Goal: Task Accomplishment & Management: Use online tool/utility

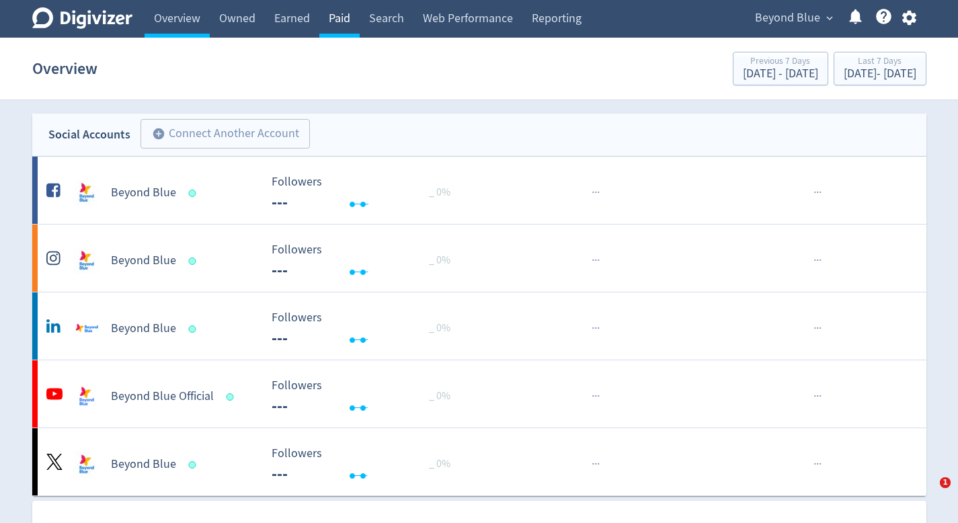
click at [341, 30] on link "Paid" at bounding box center [339, 19] width 40 height 38
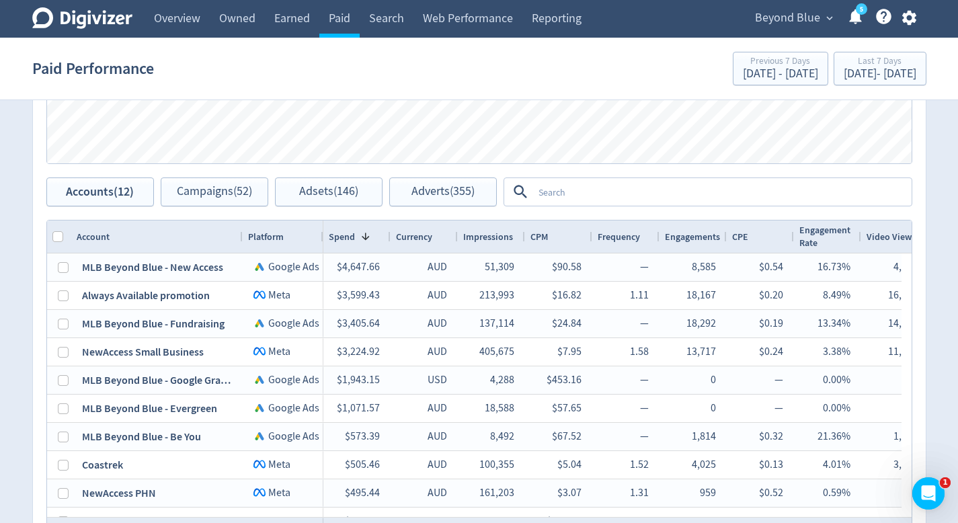
scroll to position [771, 0]
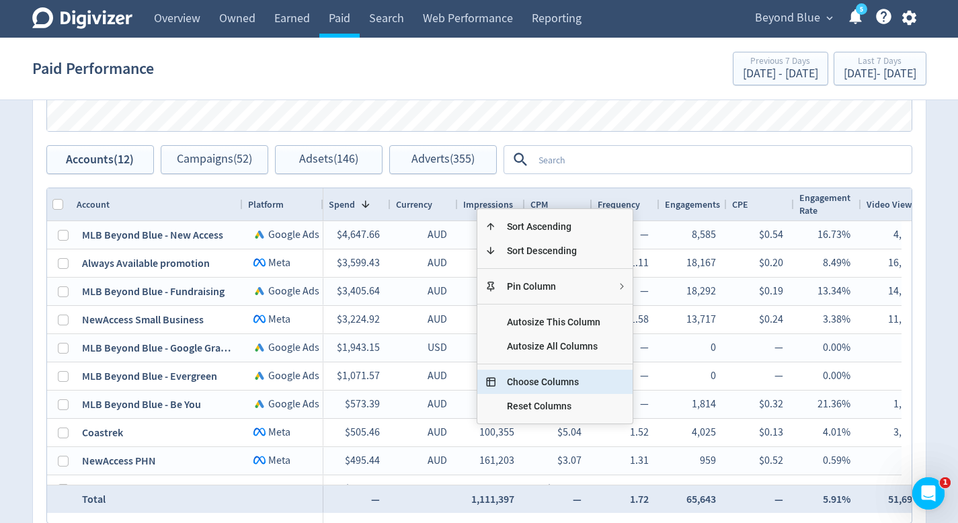
click at [511, 377] on span "Choose Columns" at bounding box center [553, 382] width 115 height 24
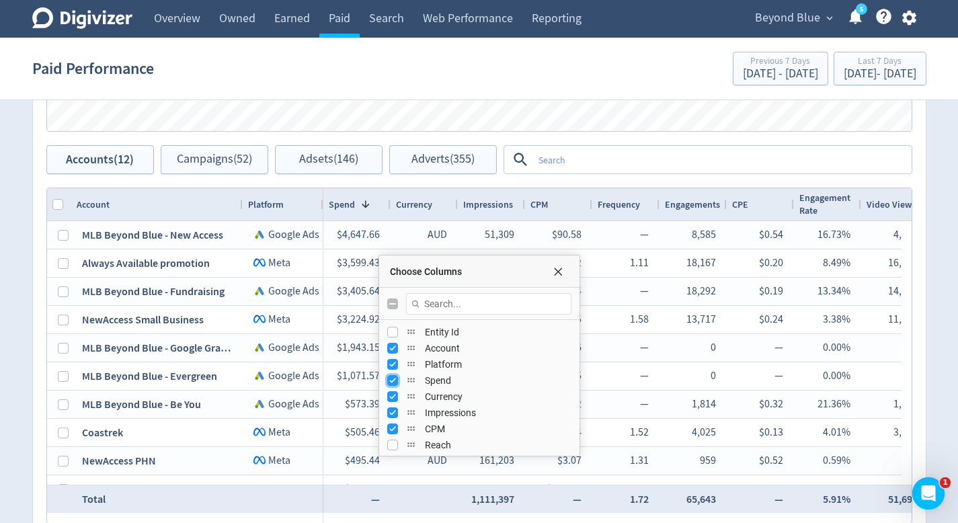
click at [395, 379] on input "Press SPACE to toggle visibility (visible)" at bounding box center [392, 380] width 11 height 11
checkbox input "false"
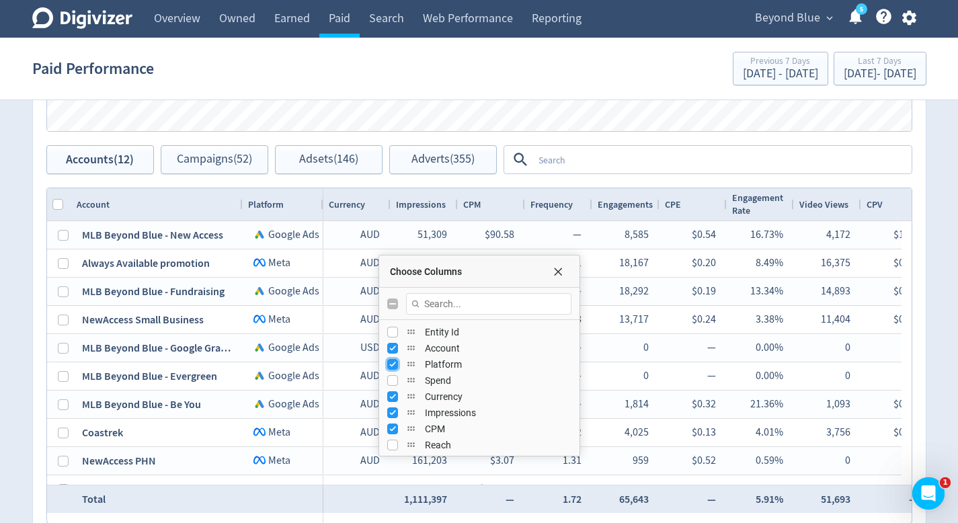
click at [394, 362] on input "Press SPACE to toggle visibility (visible)" at bounding box center [392, 364] width 11 height 11
checkbox input "false"
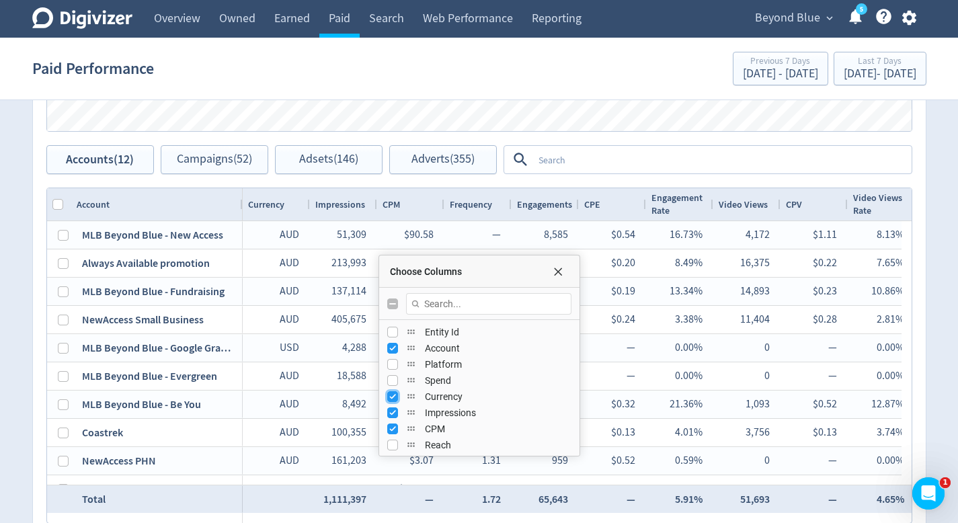
click at [393, 399] on input "Press SPACE to toggle visibility (visible)" at bounding box center [392, 396] width 11 height 11
checkbox input "false"
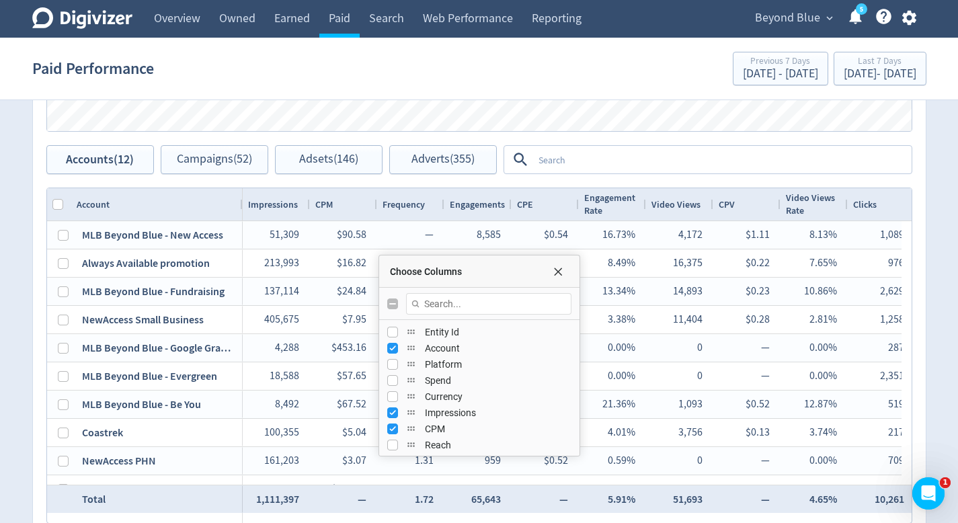
click at [563, 155] on textarea at bounding box center [721, 159] width 377 height 25
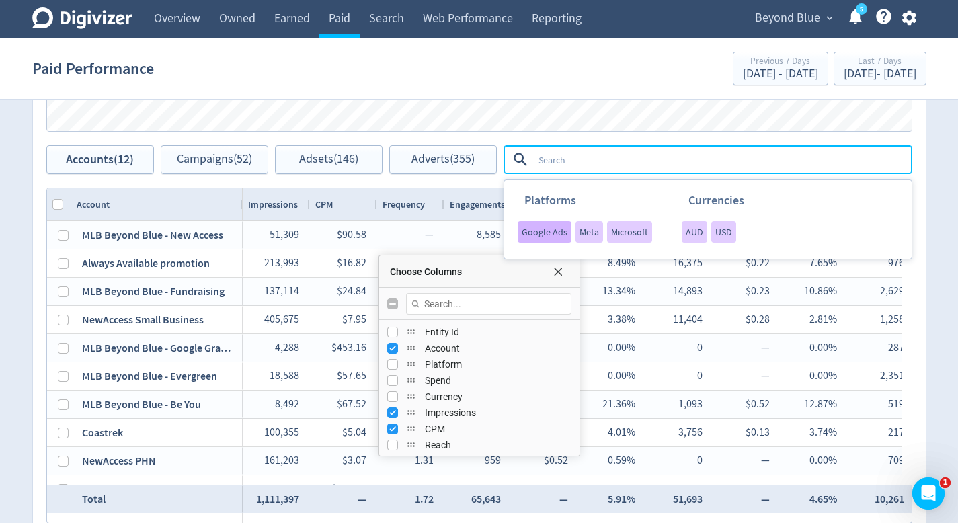
click at [549, 227] on span "Google Ads" at bounding box center [545, 231] width 46 height 9
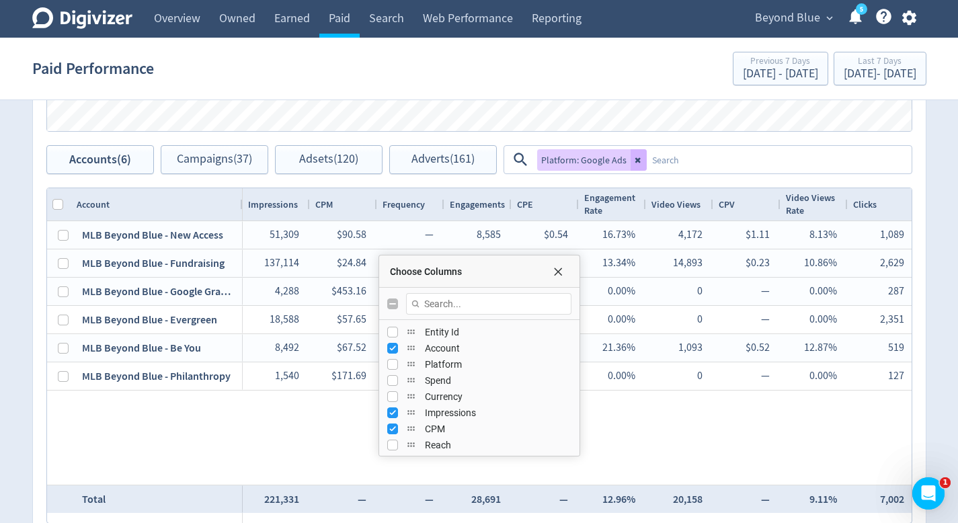
click at [621, 159] on span "Platform: Google Ads" at bounding box center [583, 159] width 85 height 9
click at [635, 159] on icon at bounding box center [639, 160] width 8 height 8
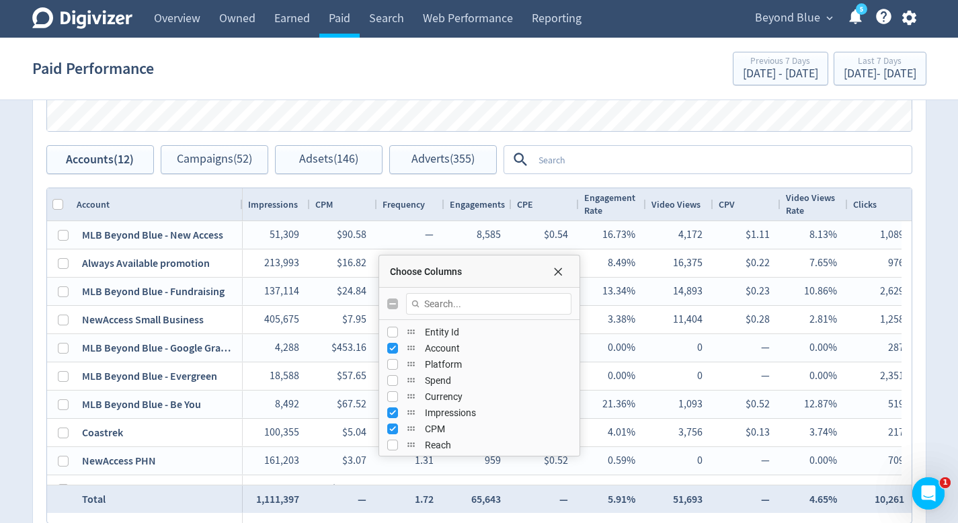
click at [568, 265] on div "Choose Columns" at bounding box center [479, 271] width 200 height 32
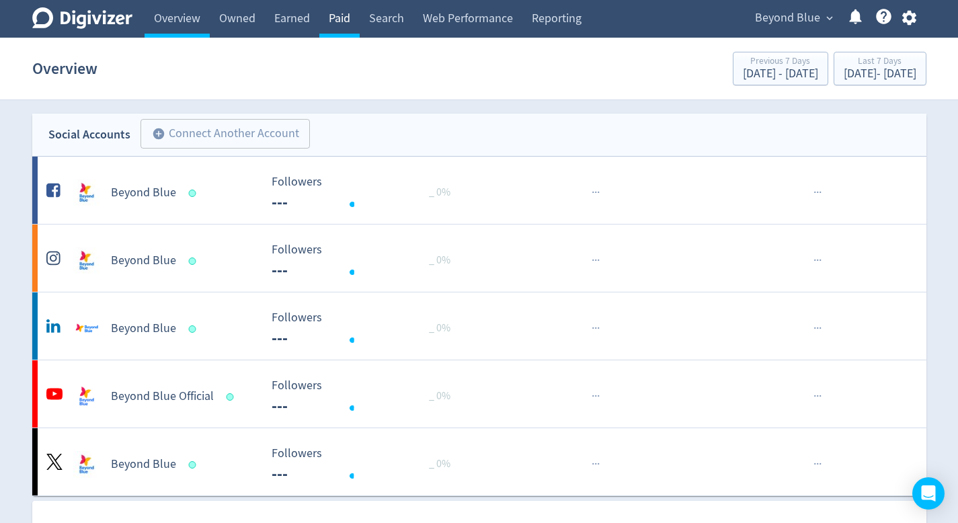
click at [356, 22] on link "Paid" at bounding box center [339, 19] width 40 height 38
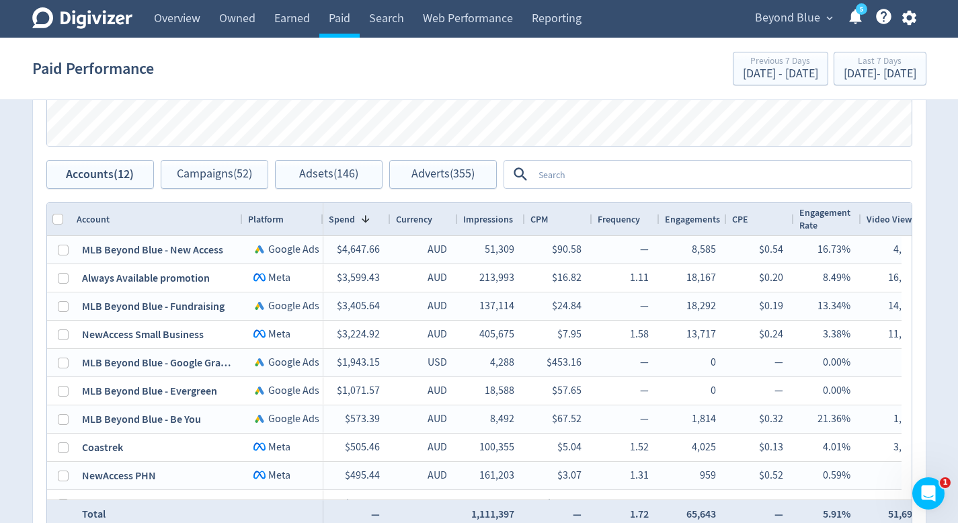
scroll to position [776, 0]
